Goal: Transaction & Acquisition: Purchase product/service

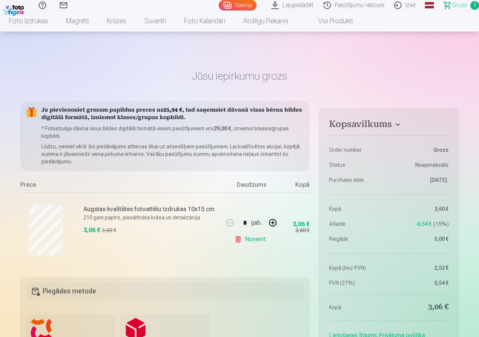
scroll to position [113, 0]
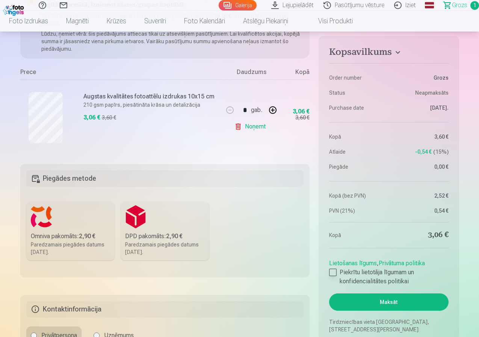
click at [332, 273] on div at bounding box center [333, 273] width 8 height 8
click at [390, 299] on button "Maksāt" at bounding box center [388, 302] width 119 height 17
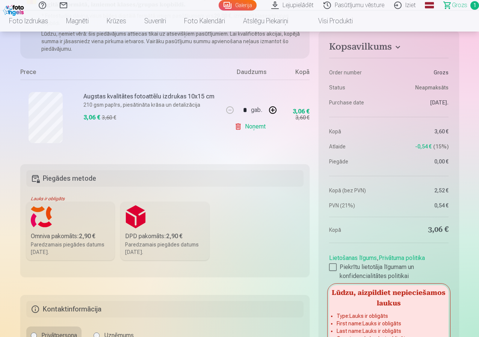
scroll to position [226, 0]
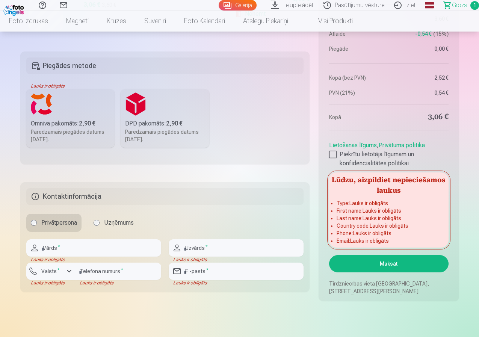
click at [62, 111] on label "Omniva pakomāts : 2,90 € Paredzamais piegādes datums 25.10.2025." at bounding box center [70, 118] width 89 height 59
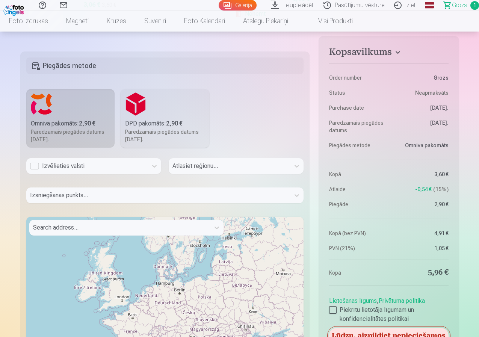
click at [35, 166] on div "Izvēlieties valsti" at bounding box center [87, 166] width 114 height 9
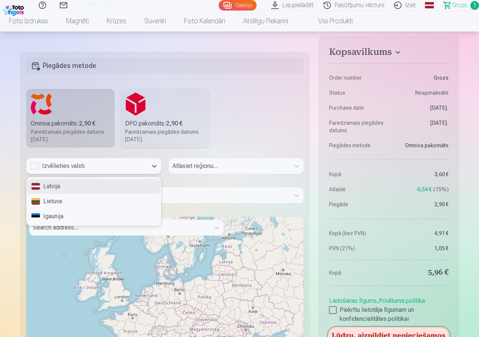
click at [133, 185] on div "Latvija" at bounding box center [94, 186] width 134 height 15
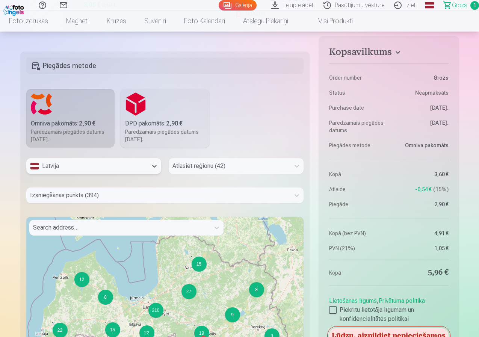
click at [237, 167] on div at bounding box center [230, 166] width 114 height 11
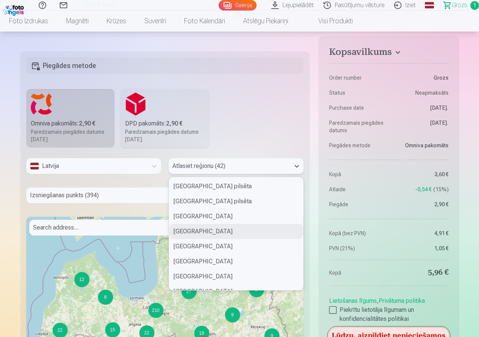
scroll to position [113, 0]
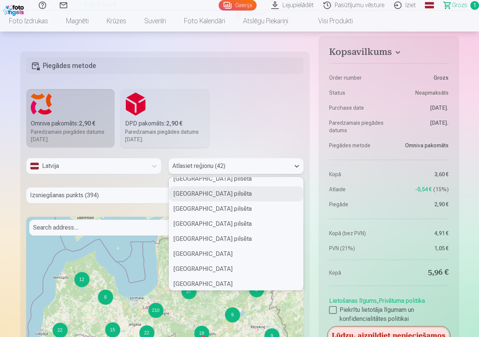
click at [223, 191] on div "Jūrmalas pilsēta" at bounding box center [236, 194] width 134 height 15
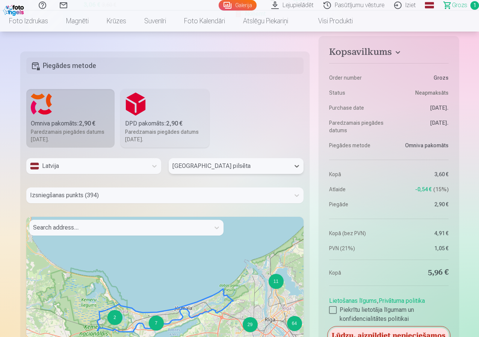
click at [101, 196] on div at bounding box center [158, 195] width 257 height 11
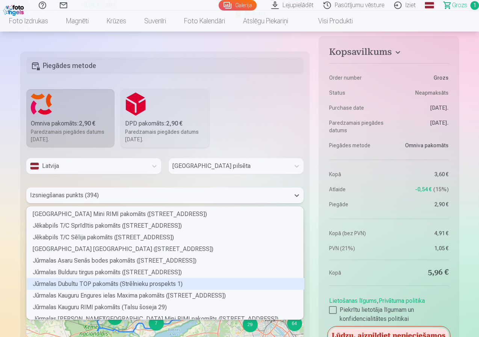
scroll to position [1015, 0]
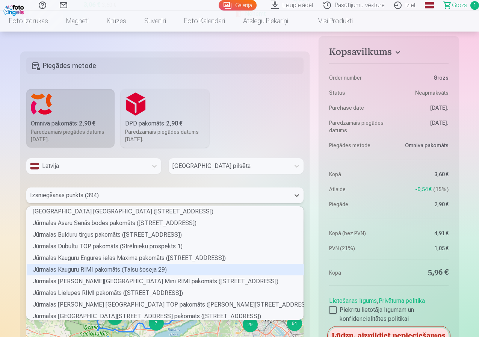
click at [97, 270] on div "Jūrmalas Kauguru RIMI pakomāts (Talsu šoseja 29)" at bounding box center [166, 270] width 278 height 12
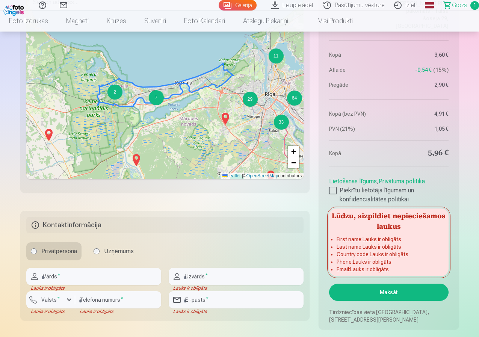
scroll to position [564, 0]
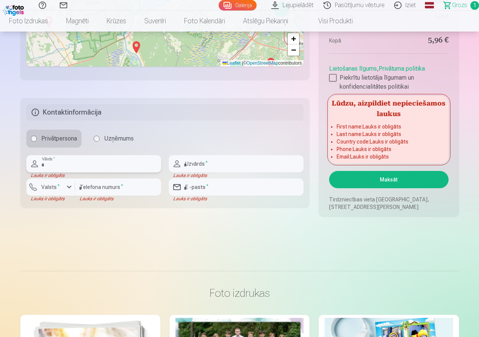
click at [60, 167] on input "text" at bounding box center [93, 163] width 135 height 17
type input "****"
type input "**********"
type input "*********"
type input "********"
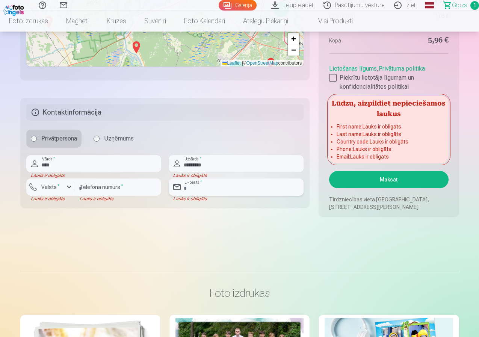
type input "**********"
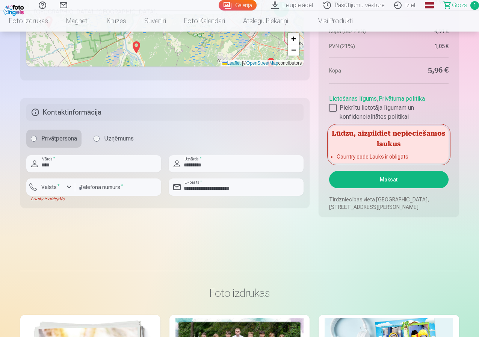
click at [397, 176] on button "Maksāt" at bounding box center [388, 179] width 119 height 17
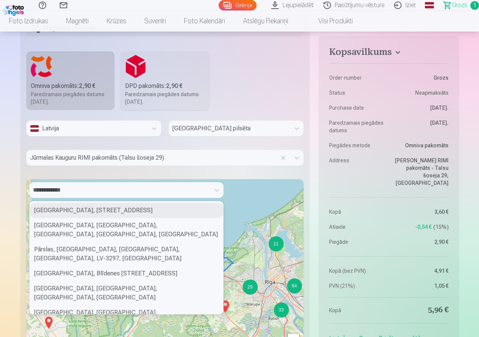
scroll to position [338, 0]
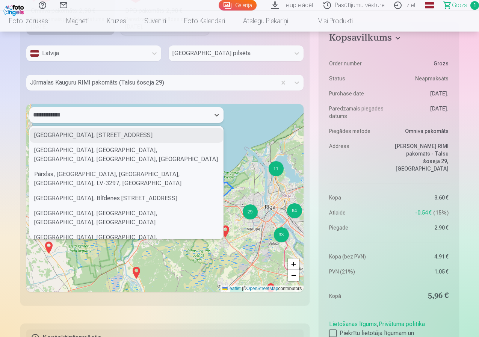
click at [83, 111] on div "**********" at bounding box center [119, 115] width 173 height 11
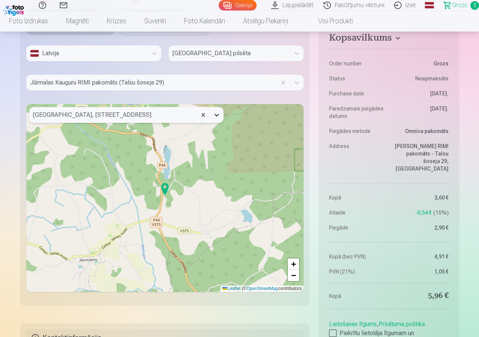
click at [217, 115] on icon at bounding box center [217, 115] width 8 height 8
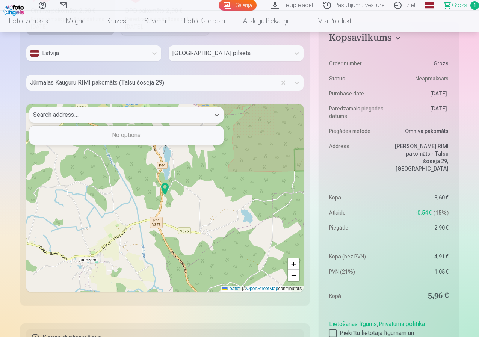
click at [67, 114] on div at bounding box center [119, 115] width 173 height 11
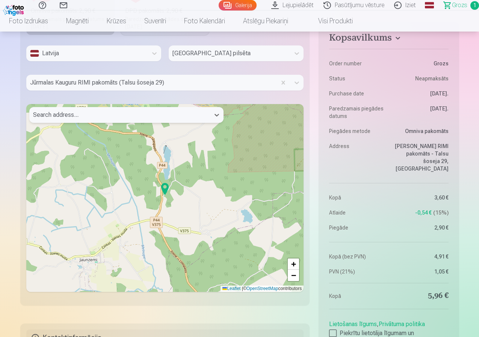
click at [40, 113] on div at bounding box center [119, 115] width 173 height 11
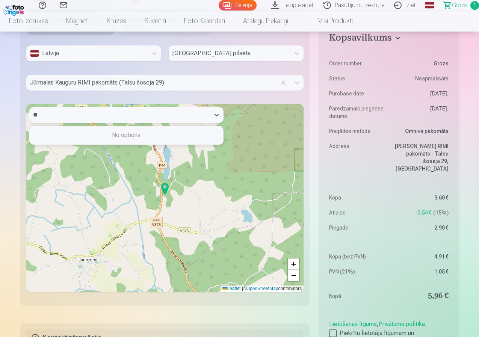
type input "*"
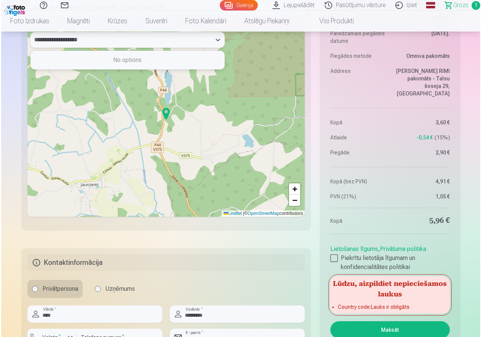
scroll to position [564, 0]
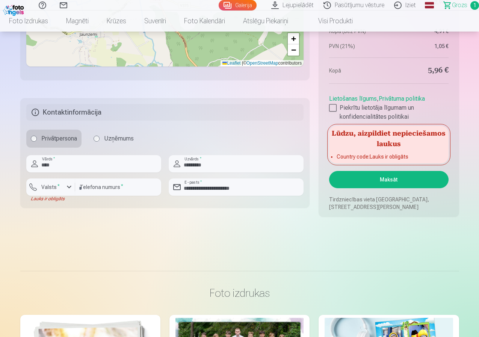
type input "**********"
click at [377, 178] on button "Maksāt" at bounding box center [388, 179] width 119 height 17
click at [68, 186] on div "button" at bounding box center [69, 187] width 9 height 9
click at [59, 205] on div "+371" at bounding box center [54, 204] width 15 height 9
click at [384, 179] on button "Maksāt" at bounding box center [388, 179] width 119 height 17
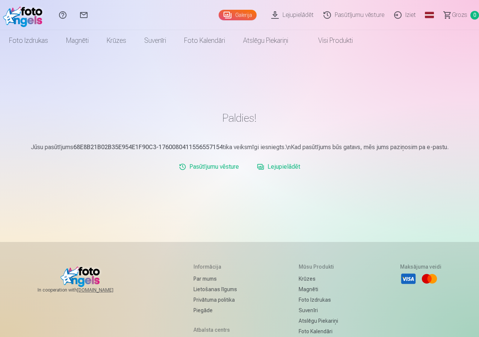
click at [21, 14] on img at bounding box center [24, 15] width 43 height 24
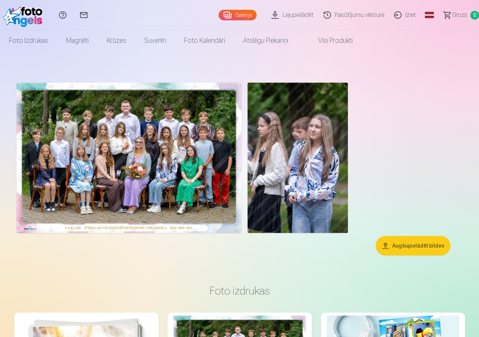
click at [26, 14] on img at bounding box center [24, 15] width 43 height 24
click at [397, 13] on link "Iziet" at bounding box center [407, 15] width 32 height 30
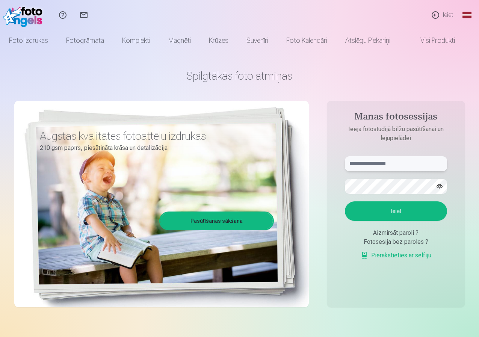
click at [366, 163] on input "text" at bounding box center [396, 163] width 102 height 15
type input "**********"
click at [345, 202] on button "Ieiet" at bounding box center [396, 212] width 102 height 20
click at [440, 185] on button "button" at bounding box center [440, 186] width 14 height 14
click at [398, 210] on button "Ieiet" at bounding box center [396, 212] width 102 height 20
